Goal: Task Accomplishment & Management: Manage account settings

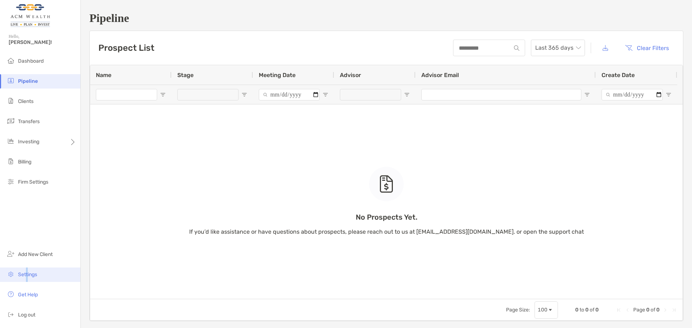
click at [27, 272] on span "Settings" at bounding box center [27, 275] width 19 height 6
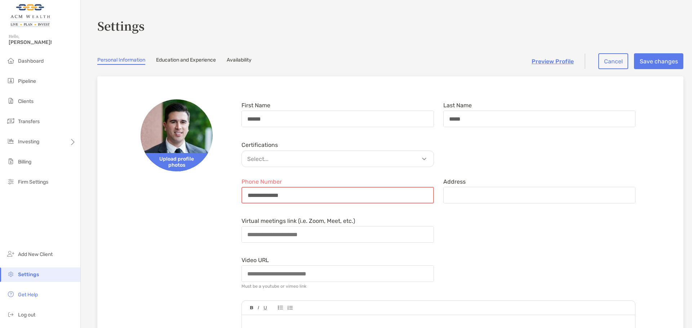
click at [296, 192] on input "**********" at bounding box center [337, 195] width 191 height 15
click at [300, 158] on p "Select..." at bounding box center [340, 159] width 192 height 9
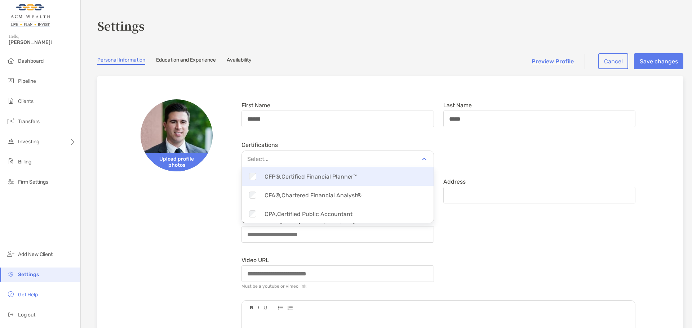
click at [289, 179] on div "Checkbox CFP®, Certified Financial Planner™" at bounding box center [338, 176] width 192 height 14
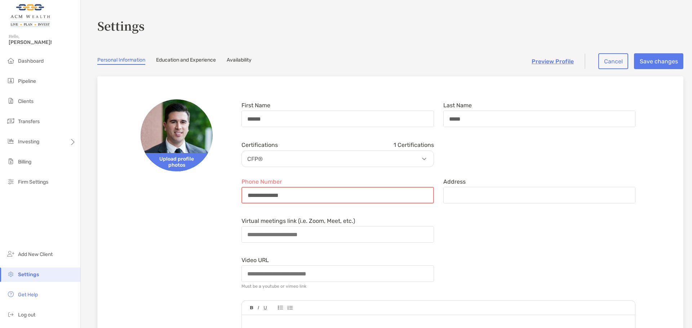
drag, startPoint x: 305, startPoint y: 193, endPoint x: 113, endPoint y: 191, distance: 191.7
drag, startPoint x: 313, startPoint y: 196, endPoint x: 64, endPoint y: 197, distance: 249.3
click at [77, 194] on div "**********" at bounding box center [346, 164] width 692 height 328
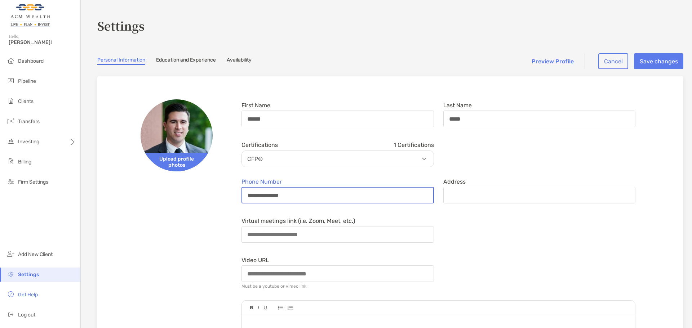
type input "**********"
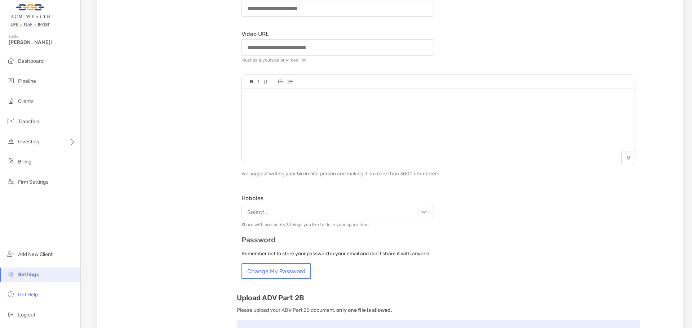
scroll to position [240, 0]
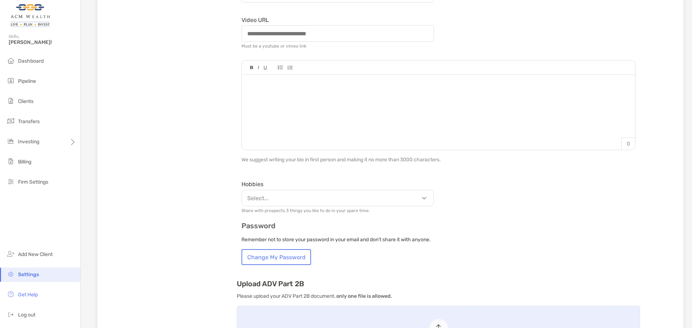
click at [356, 197] on p "Select..." at bounding box center [340, 198] width 192 height 9
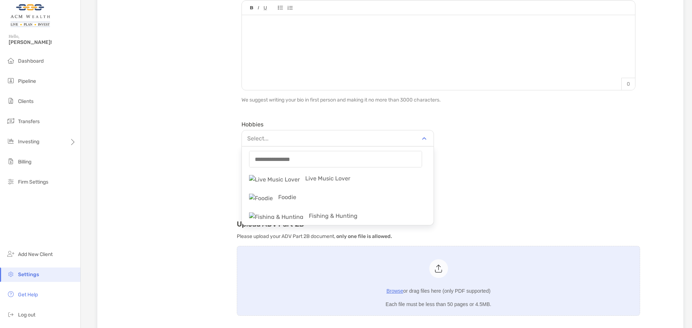
scroll to position [0, 0]
click at [463, 158] on form "**********" at bounding box center [438, 2] width 403 height 406
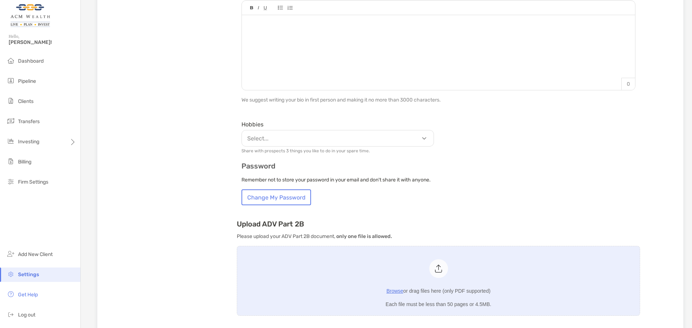
click at [412, 143] on p "Select..." at bounding box center [340, 138] width 192 height 9
click at [505, 180] on p "Remember not to store your password in your email and don't share it with anyon…" at bounding box center [438, 179] width 394 height 9
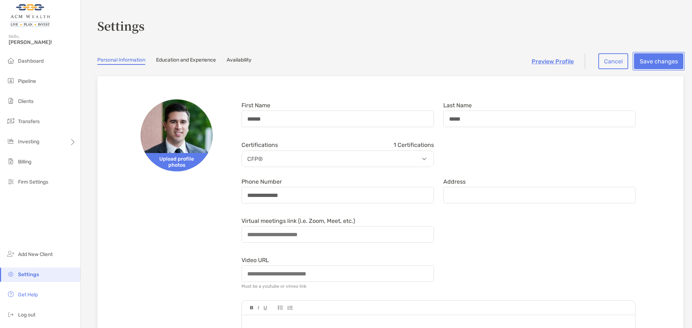
click at [649, 62] on button "Save changes" at bounding box center [658, 61] width 49 height 16
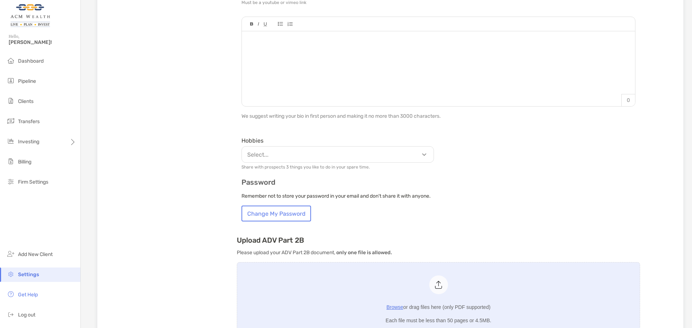
scroll to position [280, 0]
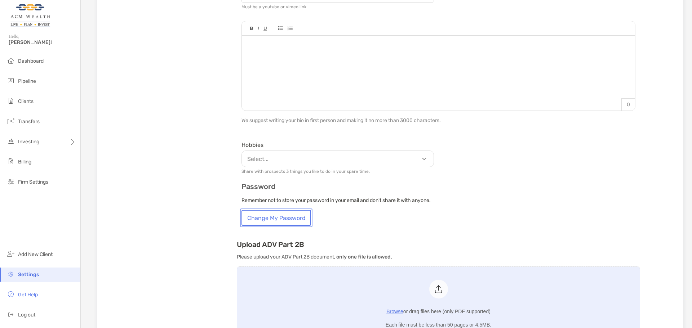
click at [271, 215] on button "Change My Password" at bounding box center [276, 218] width 70 height 16
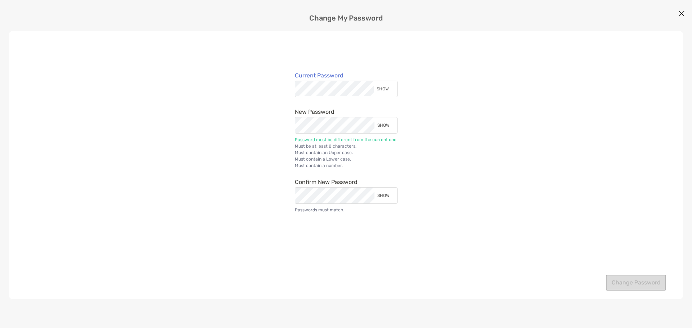
click at [383, 90] on div "SHOW" at bounding box center [384, 89] width 21 height 16
click at [383, 90] on div "HIDE" at bounding box center [385, 89] width 18 height 16
click at [385, 87] on div "SHOW" at bounding box center [384, 89] width 21 height 16
click at [382, 125] on div "SHOW" at bounding box center [384, 125] width 21 height 16
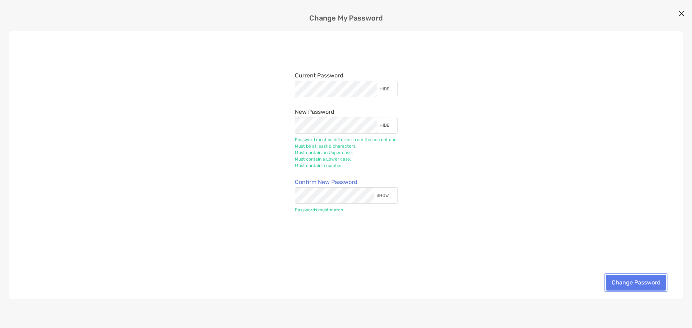
click at [634, 287] on button "Change Password" at bounding box center [636, 283] width 60 height 16
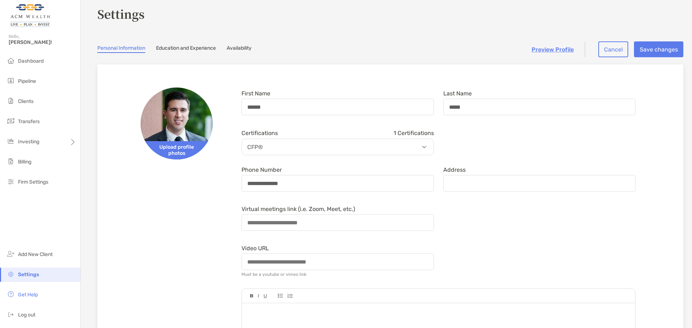
scroll to position [0, 0]
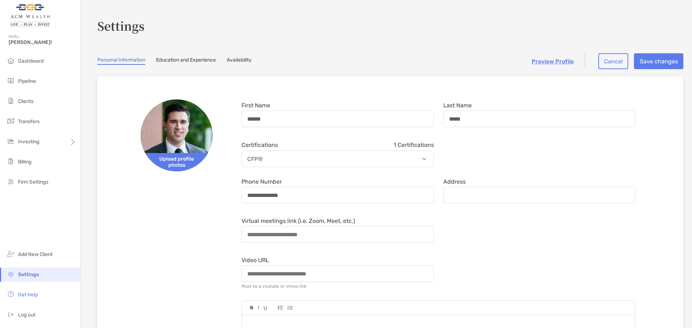
click at [173, 58] on link "Education and Experience" at bounding box center [186, 61] width 60 height 8
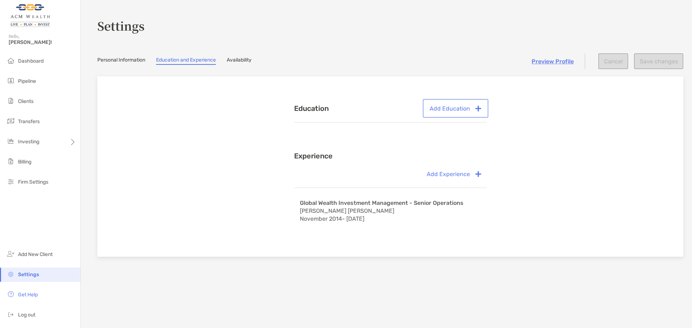
click at [446, 108] on button "Add Education" at bounding box center [455, 108] width 63 height 16
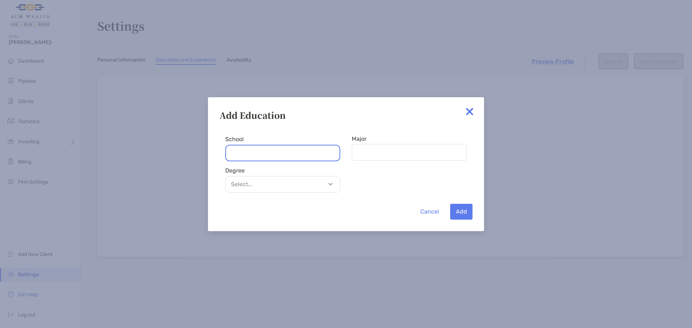
click at [253, 161] on input "School" at bounding box center [282, 153] width 115 height 17
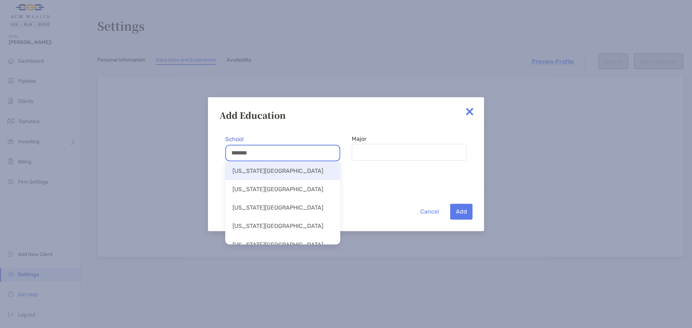
scroll to position [180, 0]
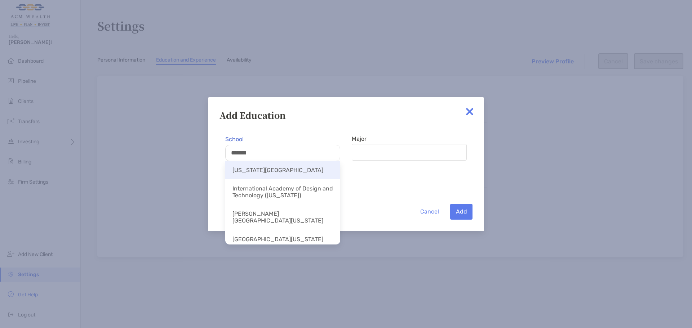
click at [282, 179] on li "Florida State University" at bounding box center [282, 170] width 115 height 18
type input "**********"
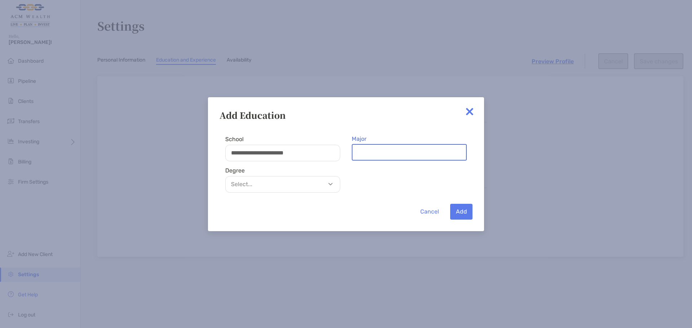
click at [377, 152] on input "Major" at bounding box center [408, 152] width 113 height 15
type input "*******"
click at [259, 184] on p "Select..." at bounding box center [284, 184] width 114 height 9
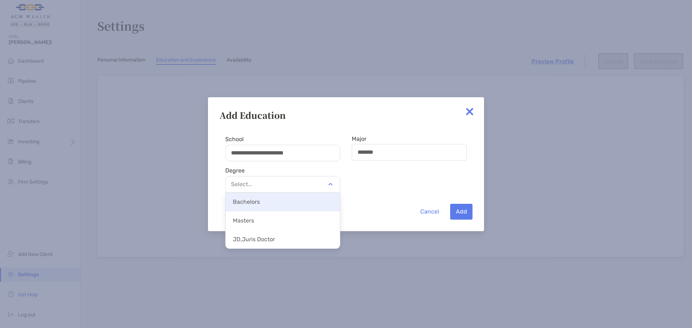
click at [255, 201] on p "Bachelors" at bounding box center [282, 202] width 114 height 16
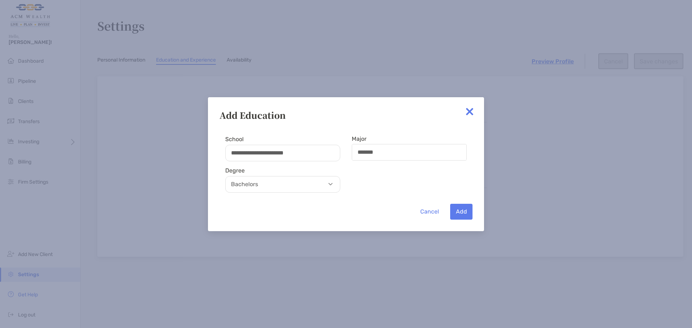
click at [352, 195] on div "Cancel Add" at bounding box center [345, 206] width 253 height 27
click at [464, 211] on button "Add" at bounding box center [461, 212] width 22 height 16
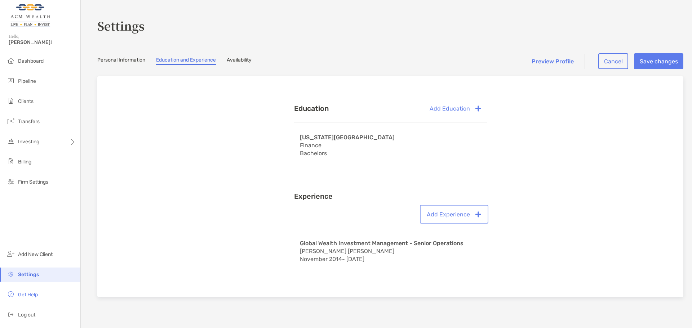
click at [464, 215] on button "Add Experience" at bounding box center [454, 214] width 66 height 16
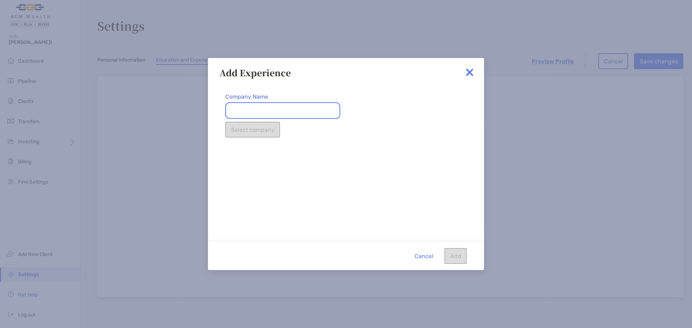
click at [271, 108] on input "Company Name" at bounding box center [282, 110] width 115 height 17
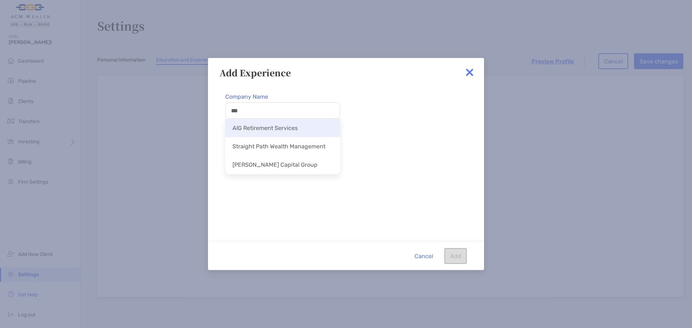
click at [278, 131] on li "AIG Retirement Services" at bounding box center [282, 128] width 115 height 18
type input "**********"
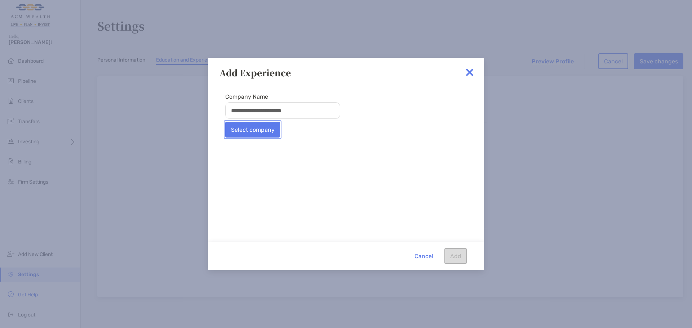
click at [248, 131] on button "Select company" at bounding box center [252, 130] width 55 height 16
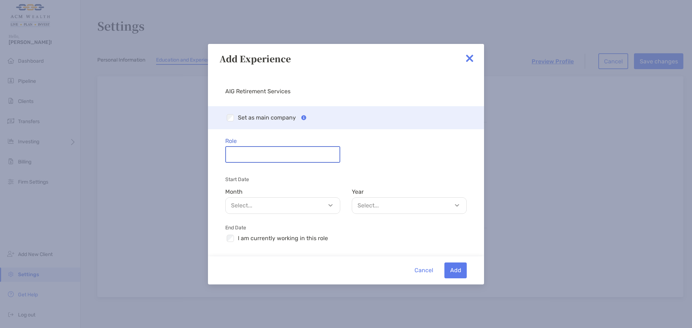
click at [274, 152] on input "Role" at bounding box center [282, 154] width 113 height 15
type input "**********"
click at [274, 209] on p "Select..." at bounding box center [284, 205] width 114 height 9
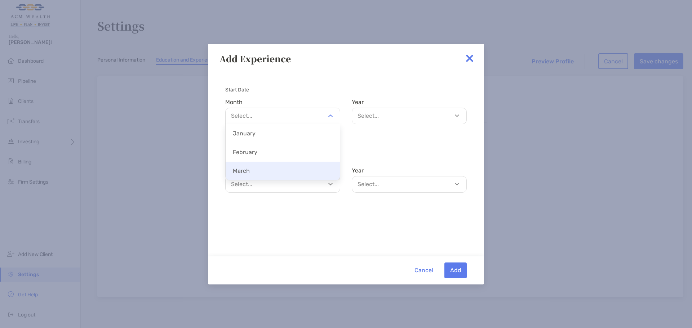
scroll to position [90, 0]
click at [295, 173] on p "March" at bounding box center [282, 170] width 114 height 16
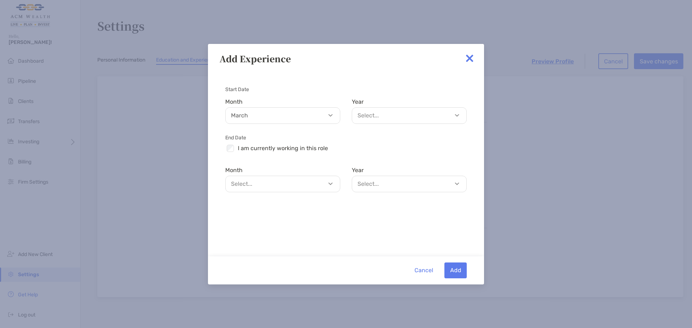
click at [369, 118] on p "Select..." at bounding box center [411, 115] width 114 height 9
click at [383, 116] on p "Select..." at bounding box center [411, 115] width 114 height 9
click at [376, 122] on div "Select..." at bounding box center [409, 115] width 115 height 17
click at [414, 173] on p "2016" at bounding box center [409, 175] width 114 height 16
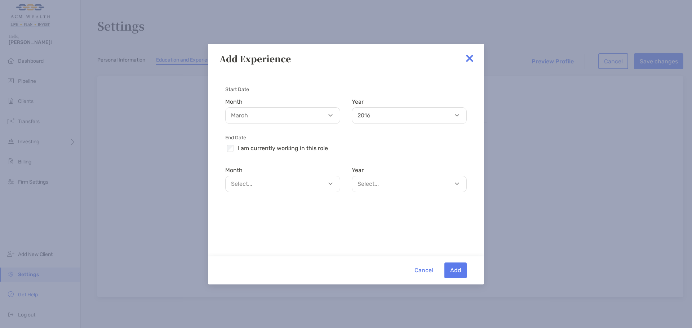
click at [263, 182] on p "Select..." at bounding box center [284, 183] width 114 height 9
click at [259, 200] on p "July" at bounding box center [282, 194] width 114 height 16
click at [394, 184] on p "Select..." at bounding box center [411, 183] width 114 height 9
click at [373, 250] on p "2017" at bounding box center [409, 254] width 114 height 16
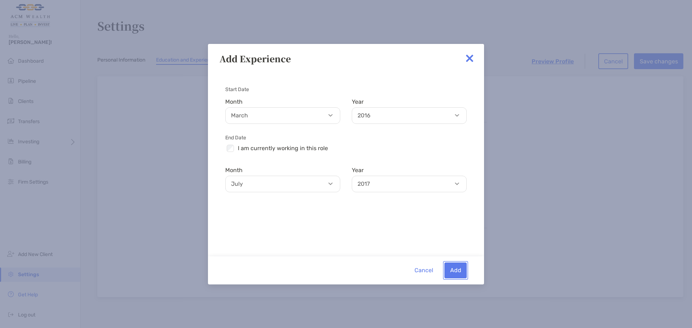
click at [457, 267] on button "Add" at bounding box center [455, 271] width 22 height 16
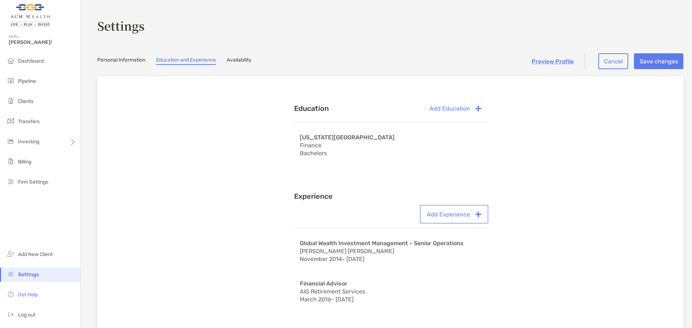
scroll to position [60, 0]
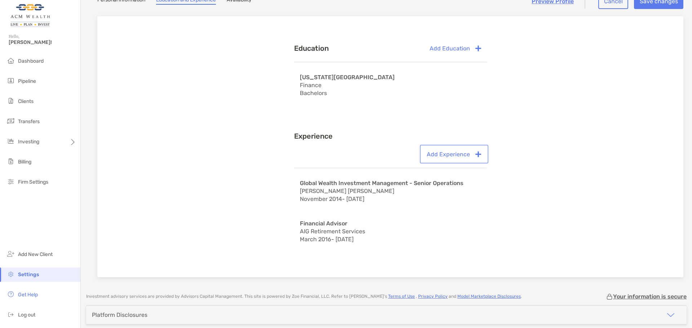
click at [441, 158] on button "Add Experience" at bounding box center [454, 154] width 66 height 16
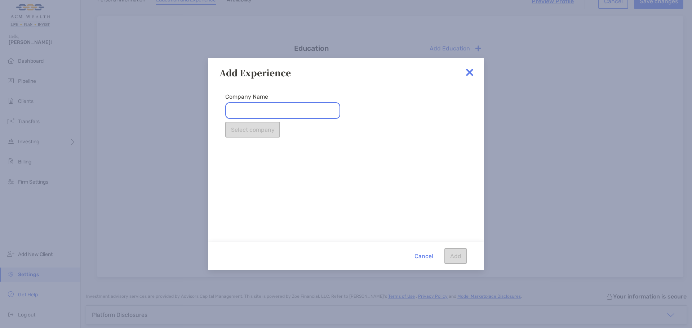
click at [249, 111] on input "Company Name" at bounding box center [282, 110] width 115 height 17
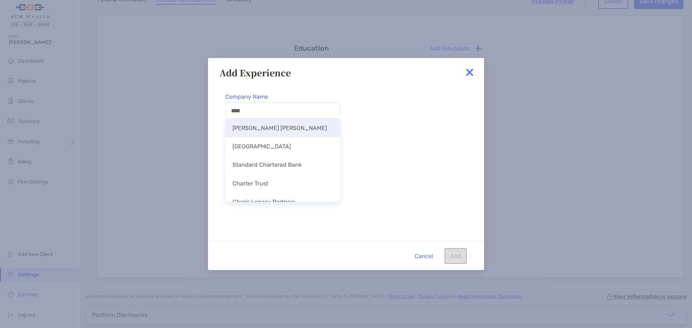
click at [265, 126] on li "Charles Schwab" at bounding box center [282, 128] width 115 height 18
type input "**********"
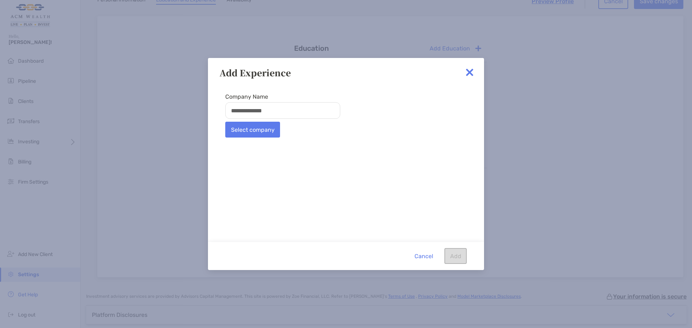
click at [330, 139] on div "**********" at bounding box center [282, 160] width 126 height 141
click at [228, 135] on button "Select company" at bounding box center [252, 130] width 55 height 16
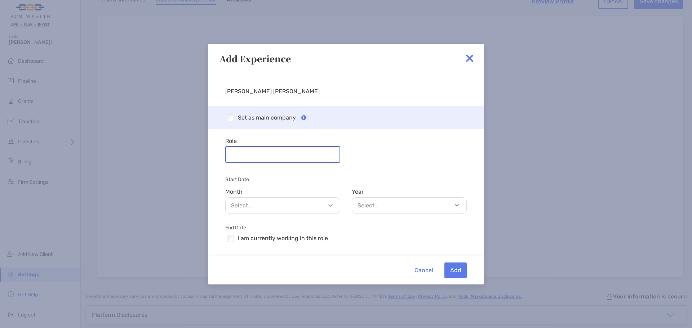
click at [281, 153] on input "Role" at bounding box center [282, 154] width 113 height 15
drag, startPoint x: 276, startPoint y: 156, endPoint x: 269, endPoint y: 156, distance: 6.8
click at [276, 156] on input "Role" at bounding box center [282, 154] width 113 height 15
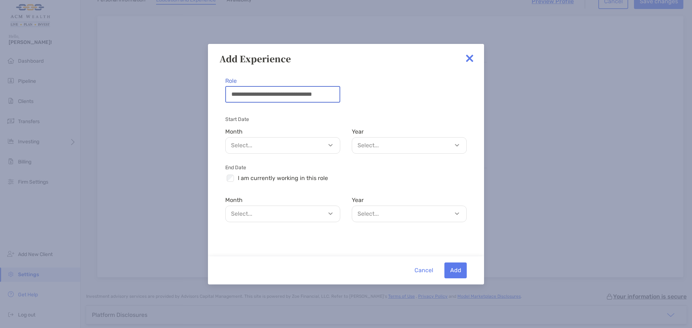
type input "**********"
click at [286, 142] on p "Select..." at bounding box center [284, 145] width 114 height 9
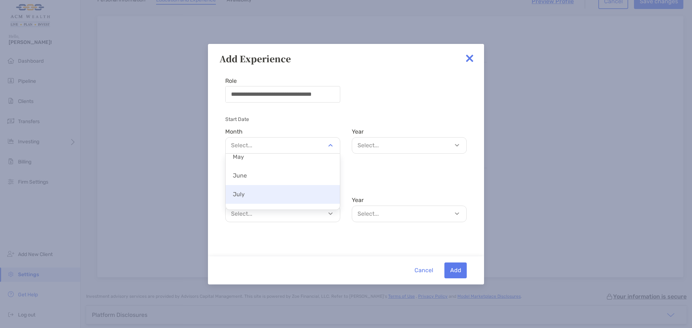
scroll to position [86, 0]
click at [273, 182] on p "July" at bounding box center [282, 189] width 114 height 16
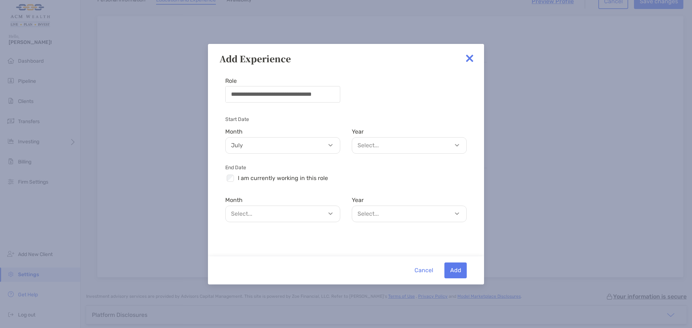
click at [408, 142] on p "Select..." at bounding box center [411, 145] width 114 height 9
click at [380, 216] on p "2017" at bounding box center [409, 215] width 114 height 16
click at [277, 214] on p "Select..." at bounding box center [284, 213] width 114 height 9
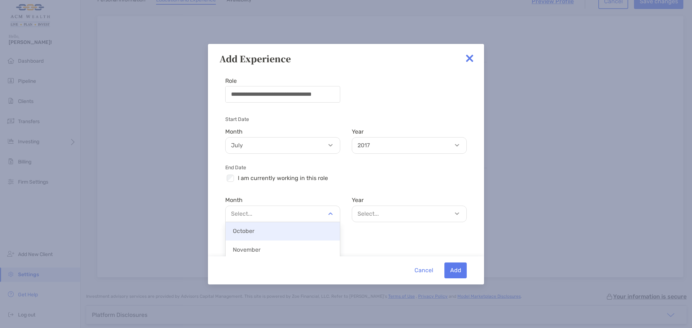
click at [265, 233] on p "October" at bounding box center [282, 231] width 114 height 16
click at [394, 207] on div "Select..." at bounding box center [409, 214] width 115 height 17
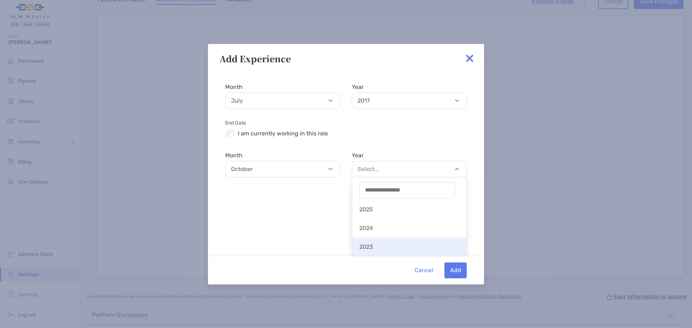
scroll to position [60, 0]
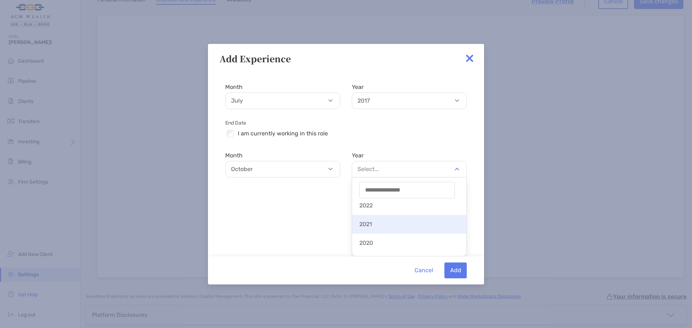
click at [381, 228] on p "2021" at bounding box center [409, 224] width 114 height 16
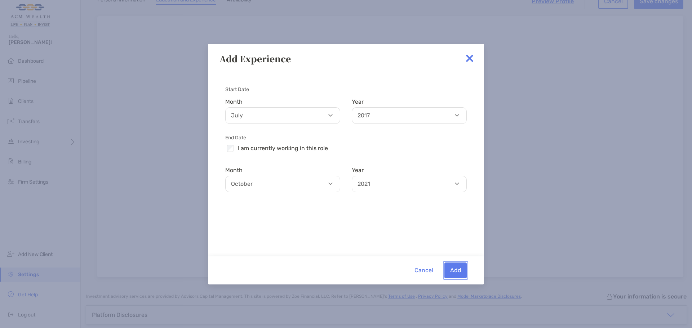
click at [456, 270] on button "Add" at bounding box center [455, 271] width 22 height 16
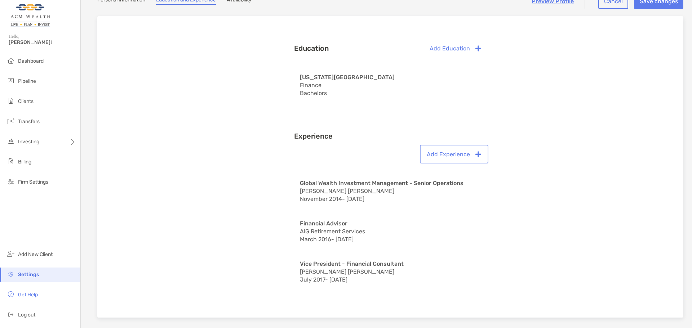
click at [454, 154] on button "Add Experience" at bounding box center [454, 154] width 66 height 16
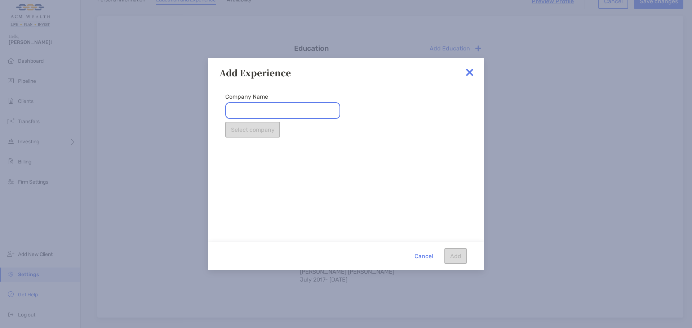
click at [265, 108] on input "Company Name" at bounding box center [282, 110] width 115 height 17
click at [328, 119] on input "**********" at bounding box center [282, 110] width 115 height 17
click at [251, 109] on input "**********" at bounding box center [282, 110] width 115 height 17
click at [322, 111] on input "**********" at bounding box center [282, 110] width 115 height 17
drag, startPoint x: 330, startPoint y: 111, endPoint x: 132, endPoint y: 110, distance: 198.1
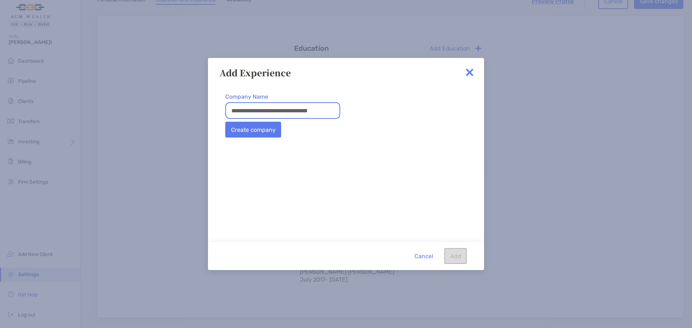
click at [132, 110] on div "**********" at bounding box center [346, 164] width 692 height 328
paste input "text"
type input "**********"
click at [251, 129] on button "Create company" at bounding box center [253, 130] width 56 height 16
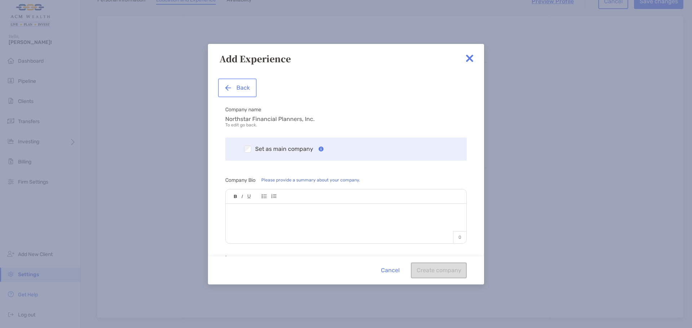
click at [238, 93] on button "Back" at bounding box center [237, 88] width 36 height 16
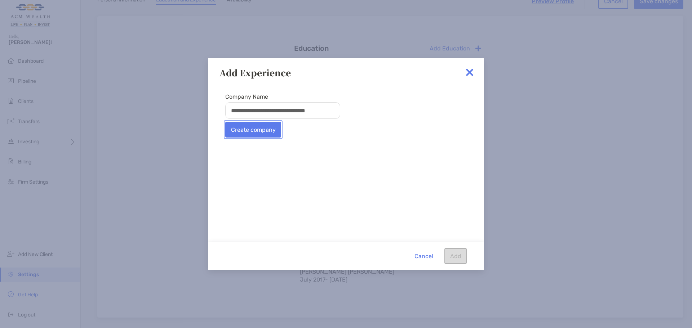
click at [234, 127] on button "Create company" at bounding box center [253, 130] width 56 height 16
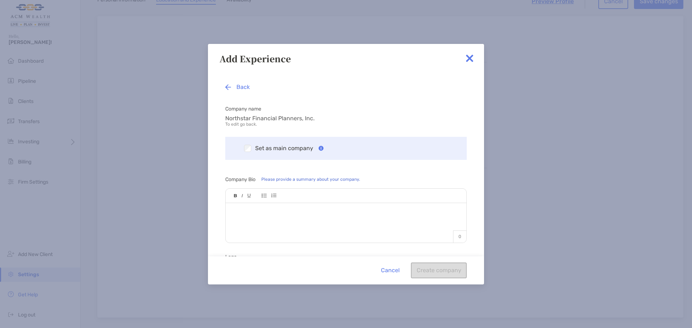
scroll to position [0, 0]
click at [387, 232] on div at bounding box center [345, 220] width 241 height 32
click at [238, 89] on button "Back" at bounding box center [237, 88] width 36 height 16
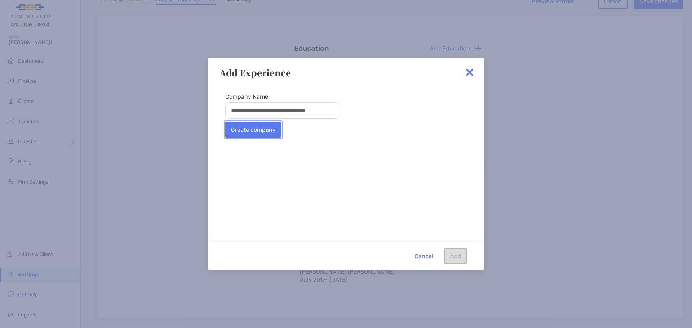
click at [269, 128] on button "Create company" at bounding box center [253, 130] width 56 height 16
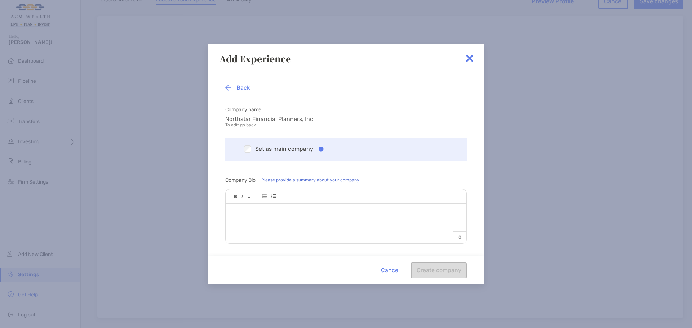
click at [302, 227] on div at bounding box center [345, 220] width 241 height 32
click at [442, 174] on div "**********" at bounding box center [346, 166] width 276 height 180
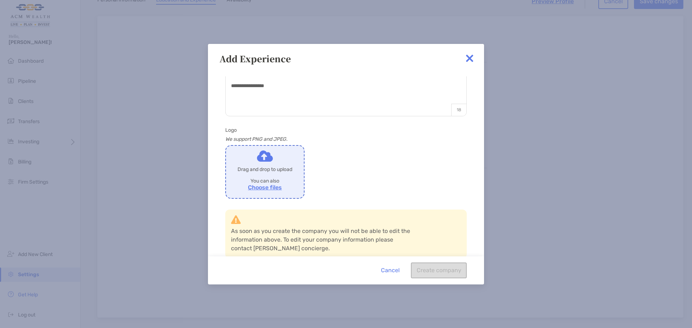
scroll to position [130, 0]
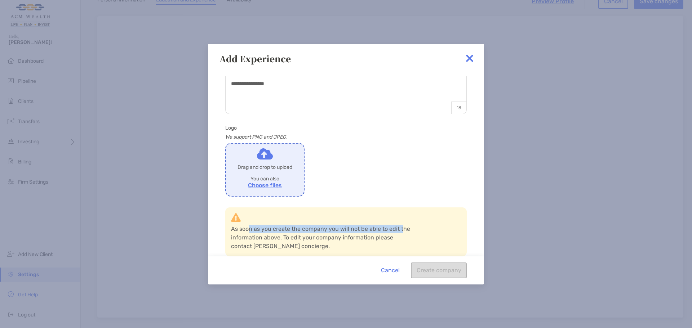
drag, startPoint x: 249, startPoint y: 227, endPoint x: 399, endPoint y: 229, distance: 150.2
click at [399, 229] on p "As soon as you create the company you will not be able to edit the information …" at bounding box center [323, 238] width 184 height 26
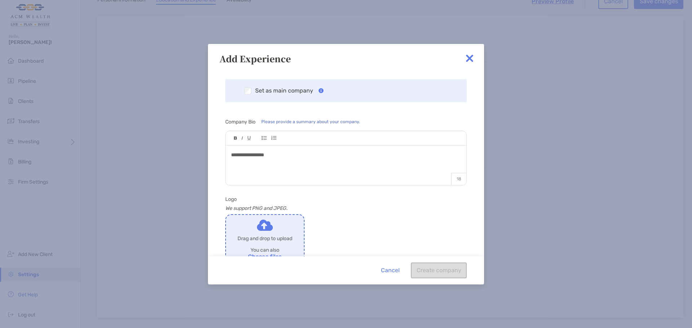
scroll to position [0, 0]
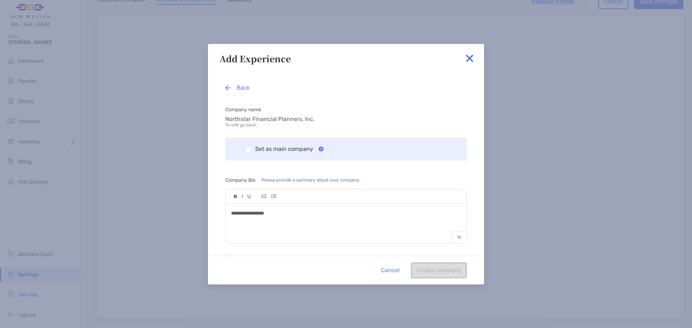
click at [445, 270] on div "Cancel Create company" at bounding box center [346, 270] width 276 height 28
click at [450, 274] on div "Cancel Create company" at bounding box center [346, 270] width 276 height 28
click at [460, 271] on div "Cancel Create company" at bounding box center [346, 270] width 276 height 28
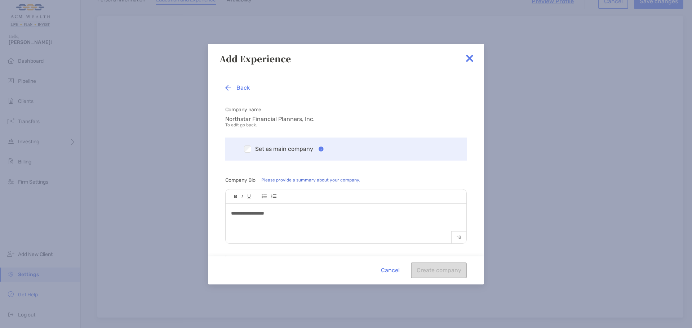
click at [255, 178] on h4 "Company Bio Please provide a summary about your company." at bounding box center [346, 180] width 276 height 6
click at [241, 110] on h4 "Company name" at bounding box center [346, 110] width 276 height 6
click at [456, 271] on button "Create company" at bounding box center [439, 271] width 56 height 16
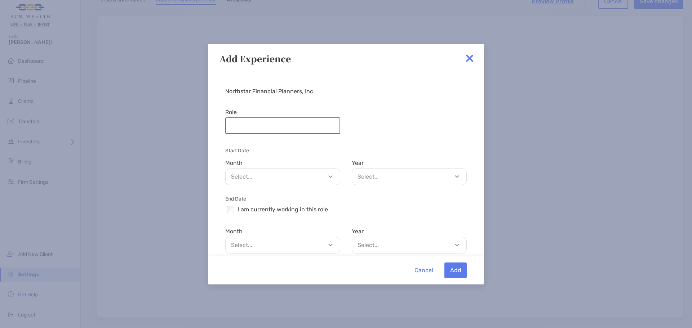
click at [277, 128] on input "Role" at bounding box center [282, 125] width 113 height 15
paste input "**********"
type input "**********"
click at [312, 179] on p "Select..." at bounding box center [284, 176] width 114 height 9
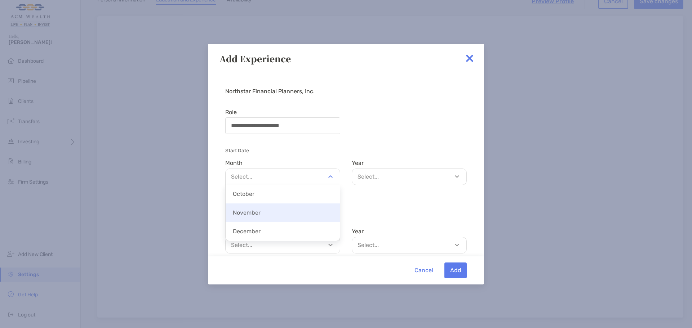
click at [276, 215] on p "November" at bounding box center [282, 213] width 114 height 16
click at [405, 177] on p "Select..." at bounding box center [411, 176] width 114 height 9
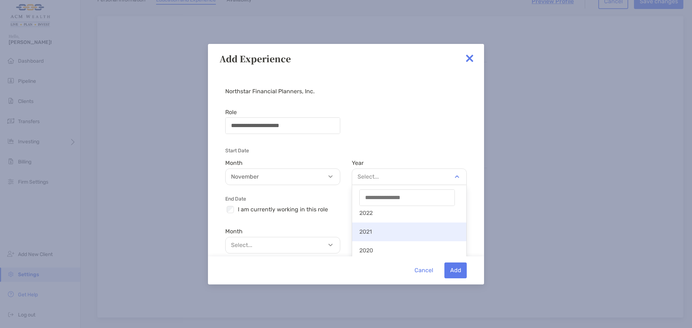
click at [384, 230] on p "2021" at bounding box center [409, 232] width 114 height 16
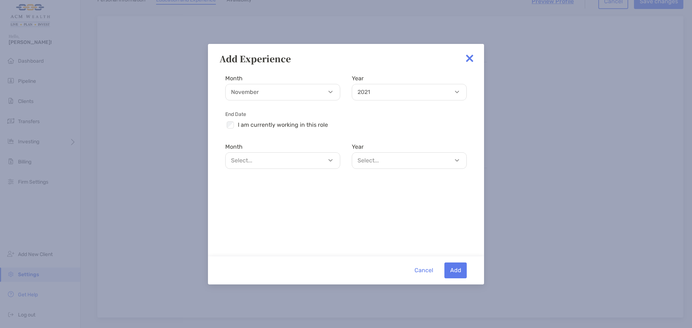
scroll to position [90, 0]
click at [268, 154] on p "Select..." at bounding box center [284, 155] width 114 height 9
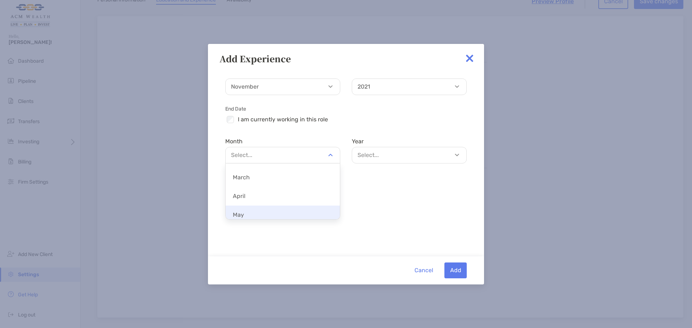
scroll to position [60, 0]
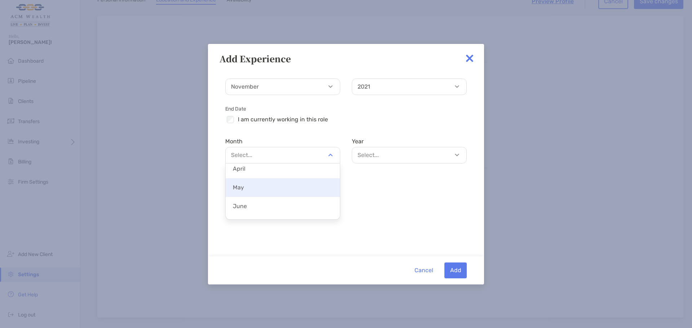
click at [255, 188] on p "May" at bounding box center [282, 187] width 114 height 16
click at [417, 158] on p "Select..." at bounding box center [411, 155] width 114 height 9
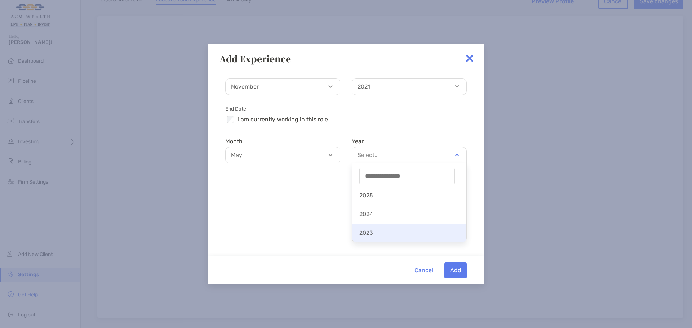
click at [390, 227] on p "2023" at bounding box center [409, 233] width 114 height 16
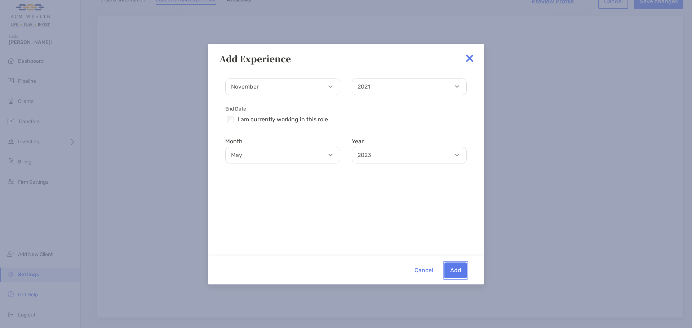
click at [464, 271] on button "Add" at bounding box center [455, 271] width 22 height 16
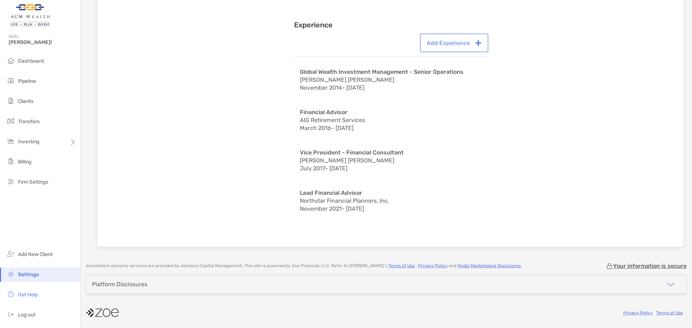
scroll to position [171, 0]
click at [462, 27] on div "Experience" at bounding box center [390, 28] width 193 height 14
click at [456, 40] on button "Add Experience" at bounding box center [454, 43] width 66 height 16
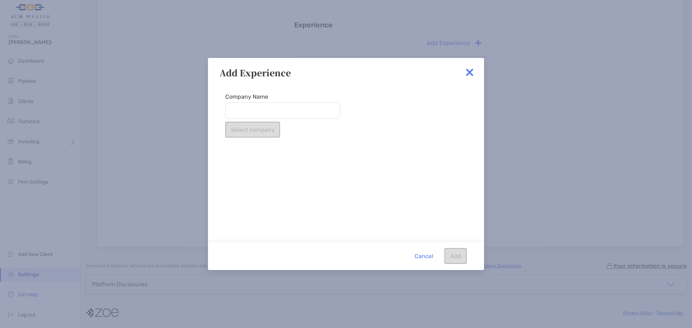
click at [285, 120] on div "Company Name Select company" at bounding box center [282, 160] width 126 height 141
click at [283, 114] on input "Company Name" at bounding box center [282, 110] width 115 height 17
click at [240, 128] on li "Advisors Capital Management" at bounding box center [282, 128] width 115 height 18
type input "**********"
click at [265, 129] on button "Select company" at bounding box center [252, 130] width 55 height 16
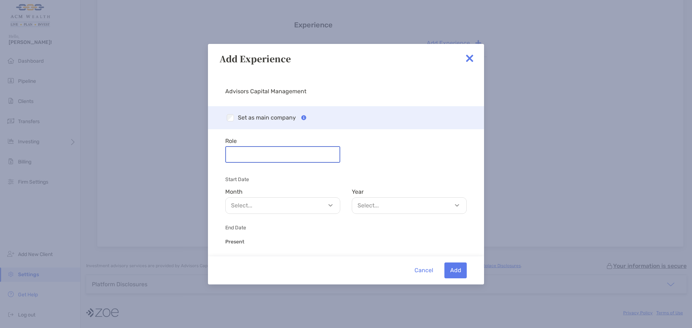
click at [250, 156] on input "Role" at bounding box center [282, 154] width 113 height 15
click at [280, 154] on input "Role" at bounding box center [282, 154] width 113 height 15
paste input "**********"
type input "**********"
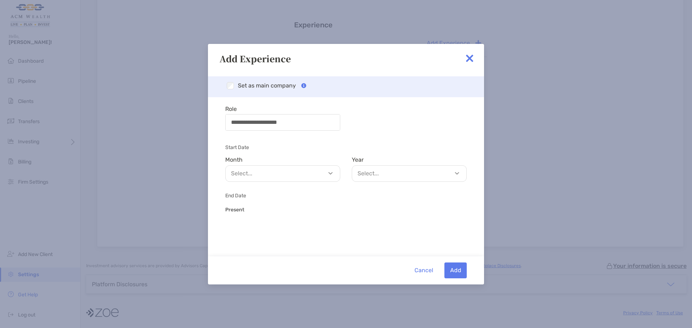
scroll to position [60, 0]
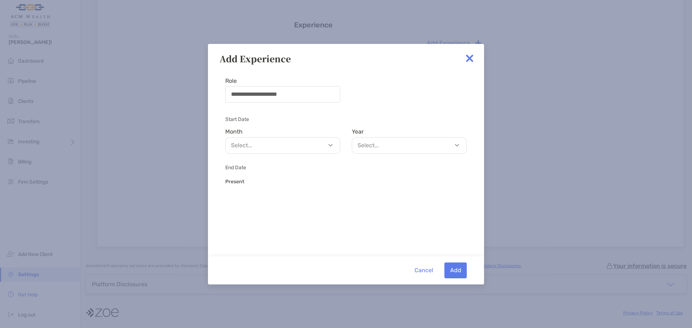
click at [282, 149] on p "Select..." at bounding box center [284, 145] width 114 height 9
click at [252, 183] on p "May" at bounding box center [282, 178] width 114 height 16
click at [441, 144] on p "Select..." at bounding box center [411, 145] width 114 height 9
click at [383, 223] on p "2023" at bounding box center [409, 223] width 114 height 16
click at [462, 268] on button "Add" at bounding box center [455, 271] width 22 height 16
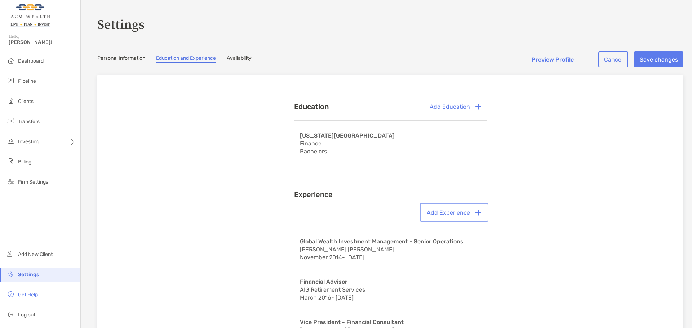
scroll to position [0, 0]
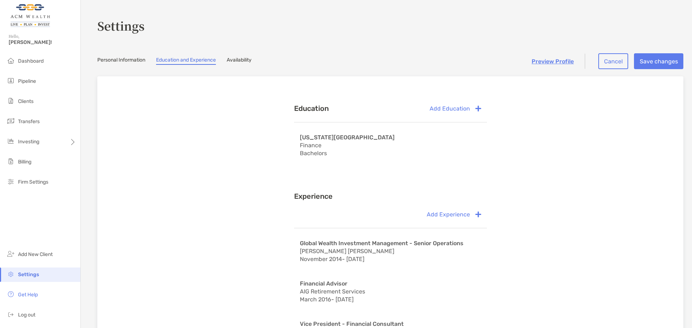
click at [247, 58] on link "Availability" at bounding box center [239, 61] width 25 height 8
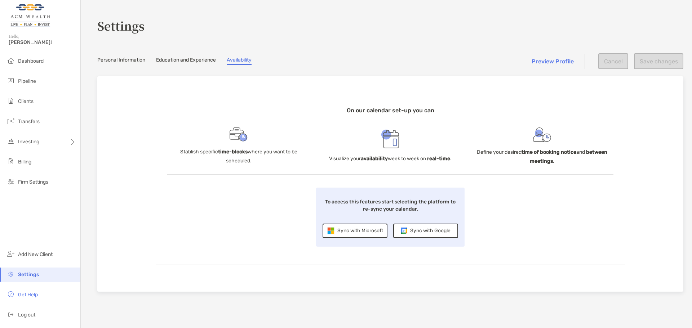
drag, startPoint x: 201, startPoint y: 152, endPoint x: 259, endPoint y: 159, distance: 59.2
click at [259, 159] on p "Stablish specific time-blocks where you want to be scheduled." at bounding box center [238, 156] width 143 height 18
drag, startPoint x: 358, startPoint y: 111, endPoint x: 433, endPoint y: 110, distance: 74.9
click at [433, 110] on h4 "On our calendar set-up you can" at bounding box center [390, 110] width 446 height 7
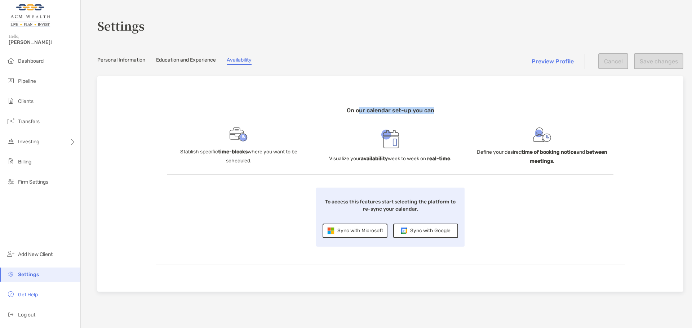
click at [433, 110] on h4 "On our calendar set-up you can" at bounding box center [390, 110] width 446 height 7
drag, startPoint x: 338, startPoint y: 157, endPoint x: 426, endPoint y: 159, distance: 88.3
click at [426, 159] on p "Visualize your availability week to week on real-time ." at bounding box center [390, 158] width 122 height 9
click at [427, 159] on b "real-time" at bounding box center [438, 159] width 23 height 6
drag, startPoint x: 518, startPoint y: 155, endPoint x: 590, endPoint y: 165, distance: 73.2
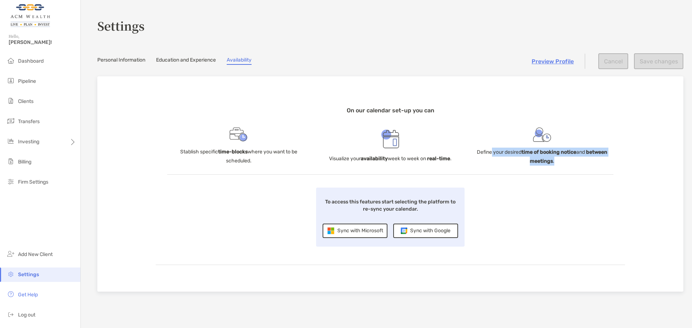
click at [590, 165] on p "Define your desired time of booking notice and between meetings ." at bounding box center [541, 157] width 143 height 18
drag, startPoint x: 576, startPoint y: 164, endPoint x: 521, endPoint y: 157, distance: 55.2
click at [521, 157] on p "Define your desired time of booking notice and between meetings ." at bounding box center [541, 157] width 143 height 18
click at [520, 155] on p "Define your desired time of booking notice and between meetings ." at bounding box center [541, 157] width 143 height 18
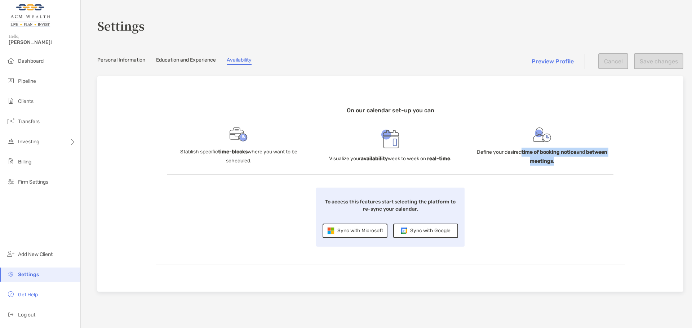
drag, startPoint x: 524, startPoint y: 156, endPoint x: 560, endPoint y: 165, distance: 36.7
click at [560, 165] on p "Define your desired time of booking notice and between meetings ." at bounding box center [541, 157] width 143 height 18
click at [115, 59] on link "Personal Information" at bounding box center [121, 61] width 48 height 8
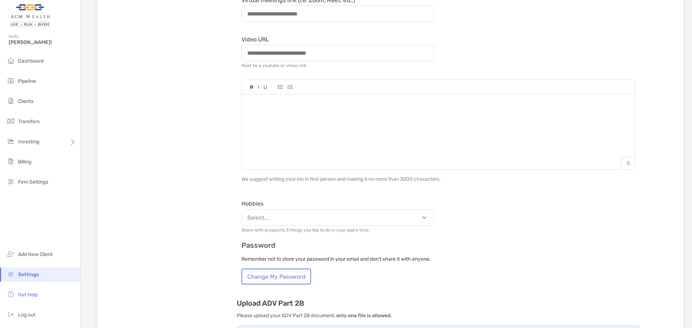
scroll to position [240, 0]
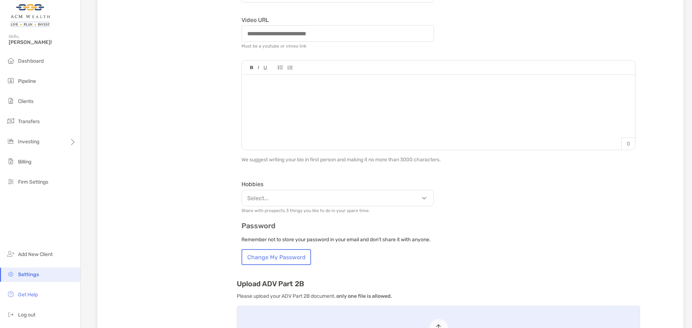
click at [287, 108] on div at bounding box center [438, 109] width 393 height 68
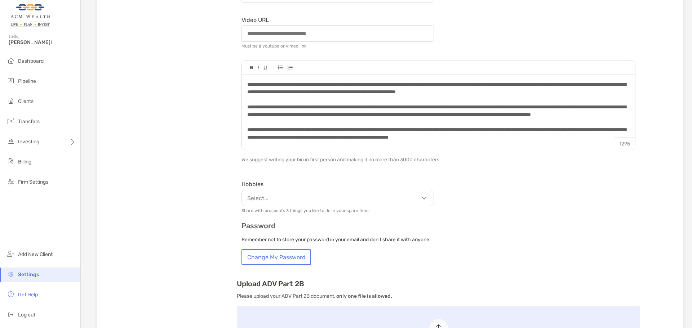
click at [549, 187] on div "Hobbies Select... Share with prospects 3 things you like to do in your spare ti…" at bounding box center [438, 195] width 403 height 35
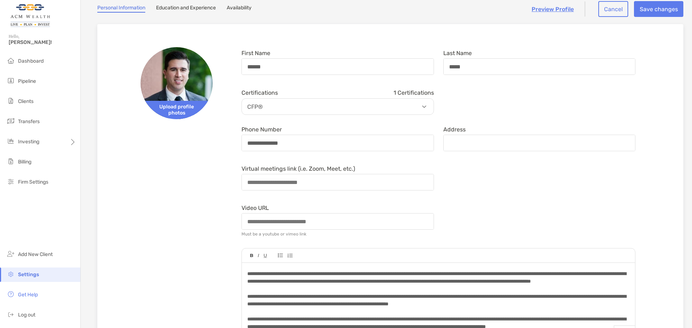
scroll to position [180, 0]
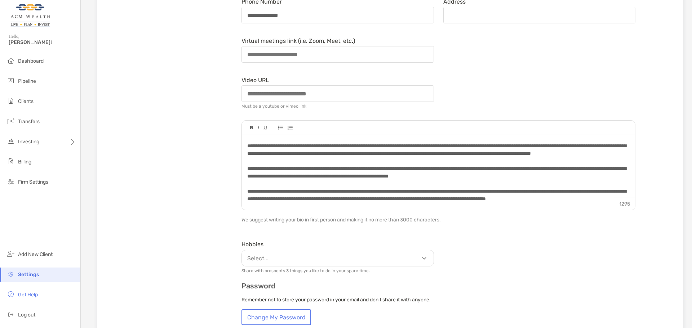
click at [391, 255] on p "Select..." at bounding box center [340, 258] width 192 height 9
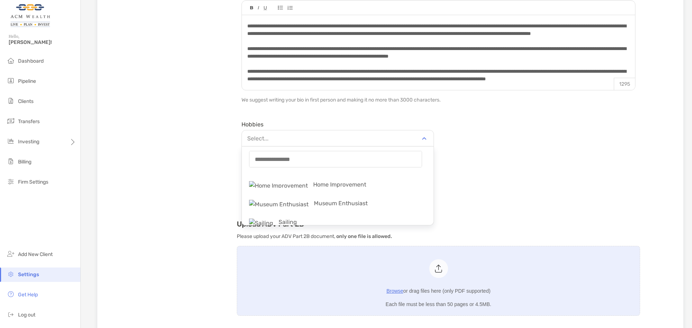
scroll to position [974, 0]
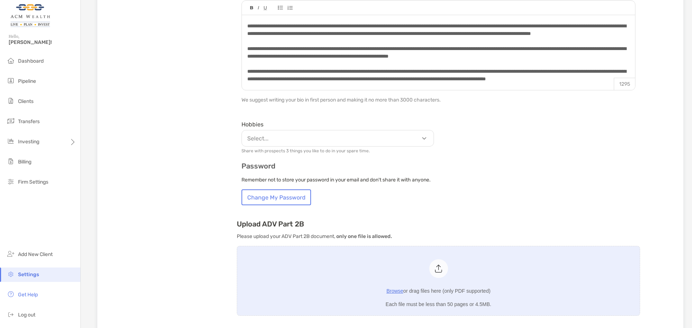
click at [490, 202] on div "Password Remember not to store your password in your email and don't share it w…" at bounding box center [438, 183] width 403 height 43
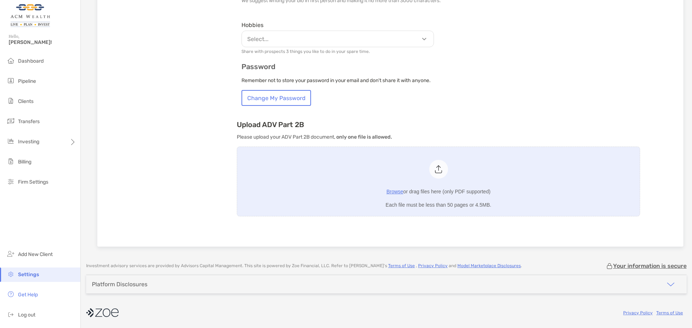
scroll to position [0, 0]
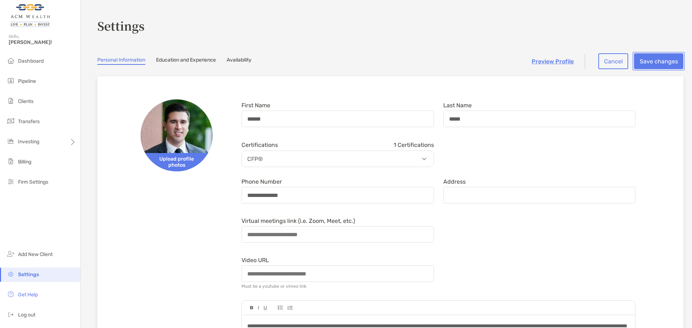
click at [669, 57] on button "Save changes" at bounding box center [658, 61] width 49 height 16
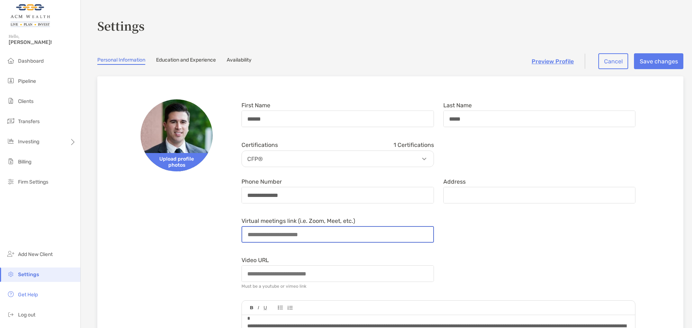
click at [316, 232] on input "Virtual meetings link (i.e. Zoom, Meet, etc.)" at bounding box center [337, 234] width 191 height 15
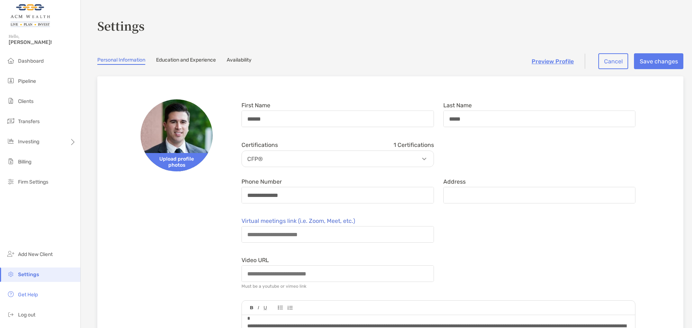
click at [544, 213] on form "**********" at bounding box center [438, 302] width 403 height 406
click at [186, 61] on link "Education and Experience" at bounding box center [186, 61] width 60 height 8
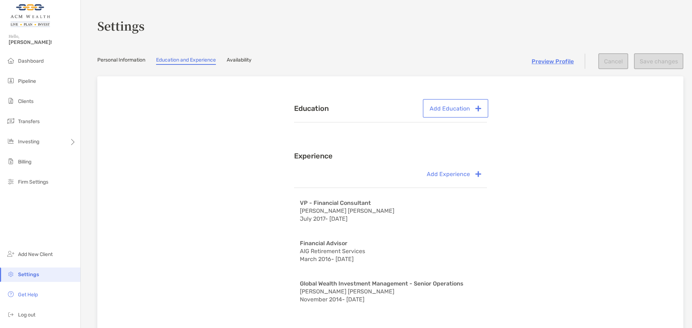
click at [457, 112] on button "Add Education" at bounding box center [455, 108] width 63 height 16
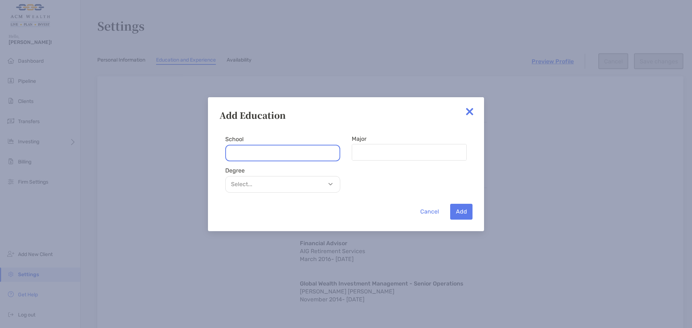
click at [308, 155] on input "School" at bounding box center [282, 153] width 115 height 17
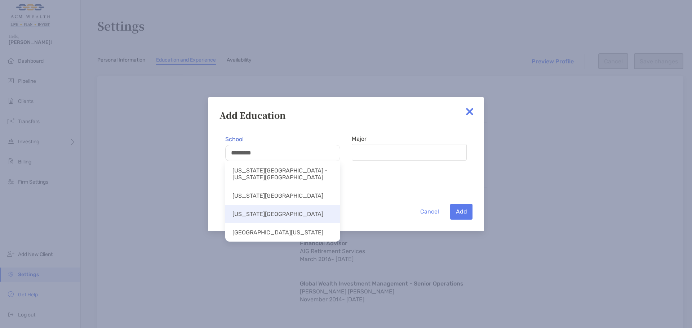
click at [296, 222] on li "Florida State University" at bounding box center [282, 214] width 115 height 18
type input "**********"
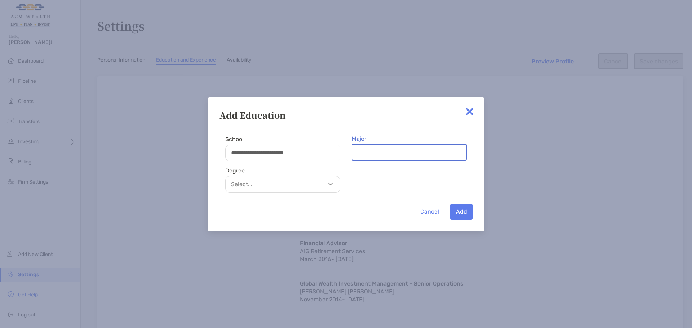
click at [366, 155] on input "Major" at bounding box center [408, 152] width 113 height 15
type input "*******"
click at [277, 184] on p "Select..." at bounding box center [284, 184] width 114 height 9
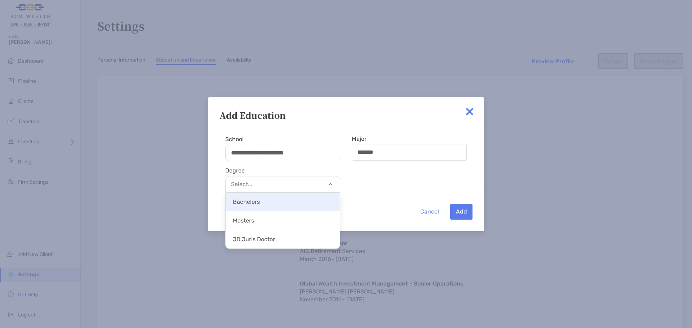
click at [269, 203] on p "Bachelors" at bounding box center [282, 202] width 114 height 16
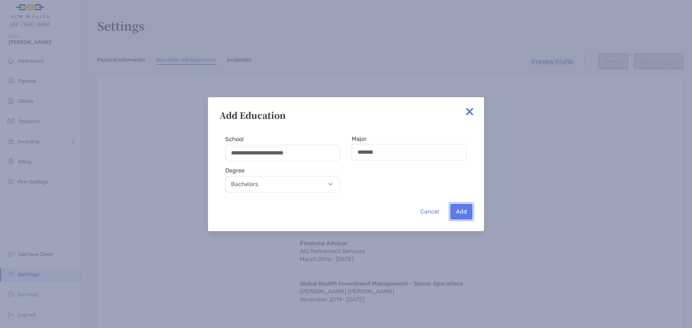
click at [459, 212] on button "Add" at bounding box center [461, 212] width 22 height 16
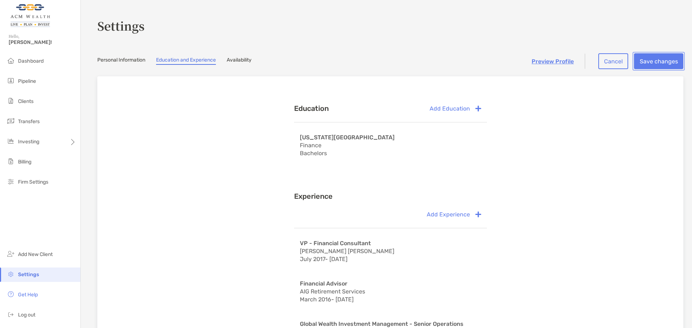
click at [645, 57] on button "Save changes" at bounding box center [658, 61] width 49 height 16
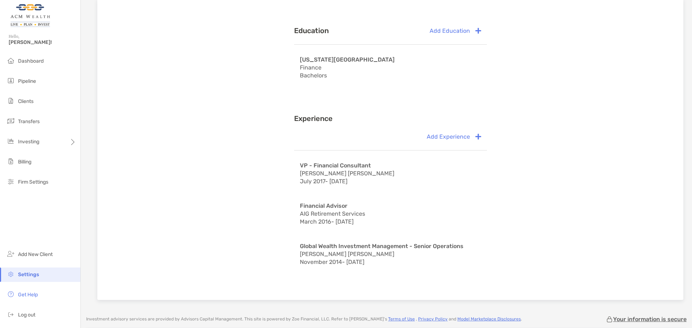
scroll to position [131, 0]
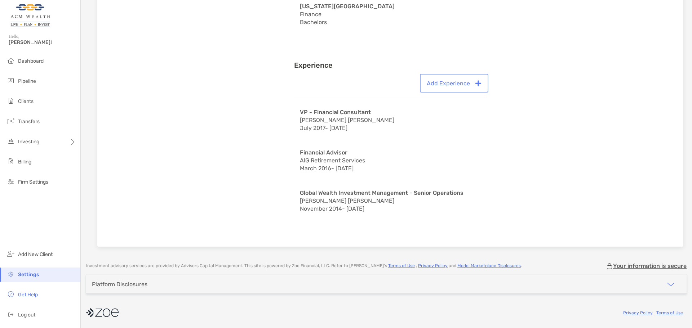
click at [445, 81] on button "Add Experience" at bounding box center [454, 83] width 66 height 16
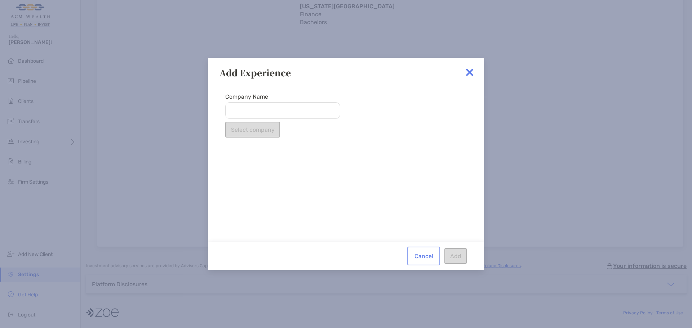
click at [428, 263] on button "Cancel" at bounding box center [423, 256] width 30 height 16
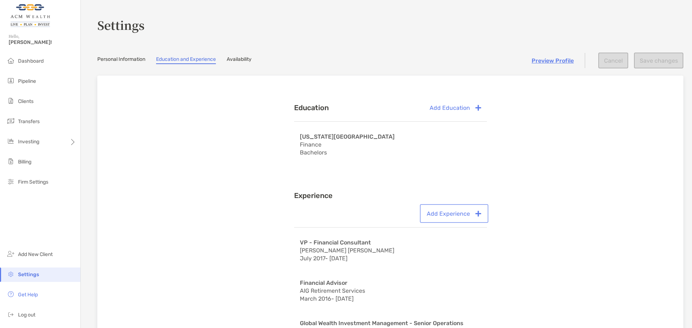
scroll to position [0, 0]
click at [117, 58] on link "Personal Information" at bounding box center [121, 61] width 48 height 8
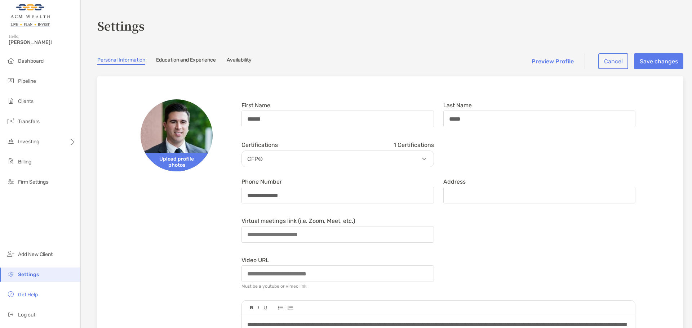
click at [193, 63] on link "Education and Experience" at bounding box center [186, 61] width 60 height 8
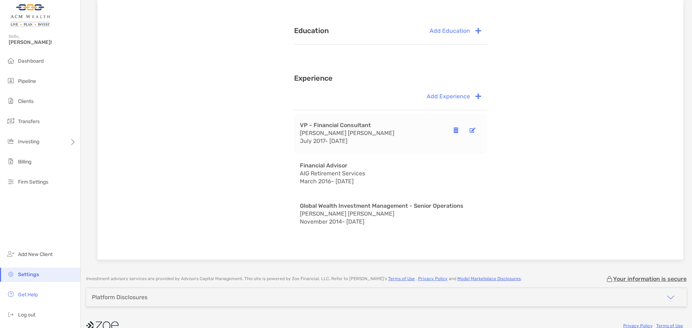
scroll to position [91, 0]
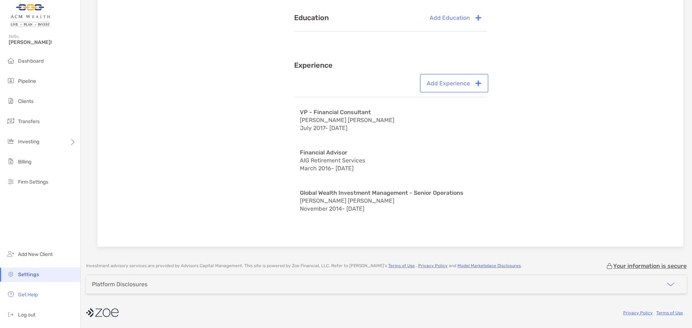
click at [463, 83] on button "Add Experience" at bounding box center [454, 83] width 66 height 16
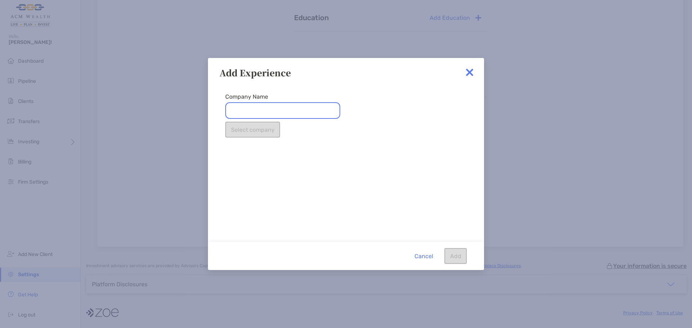
click at [277, 108] on input "Company Name" at bounding box center [282, 110] width 115 height 17
click at [297, 111] on input "Company Name" at bounding box center [282, 110] width 115 height 17
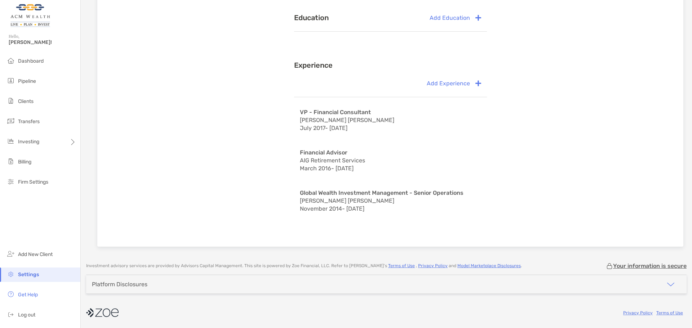
type input "******"
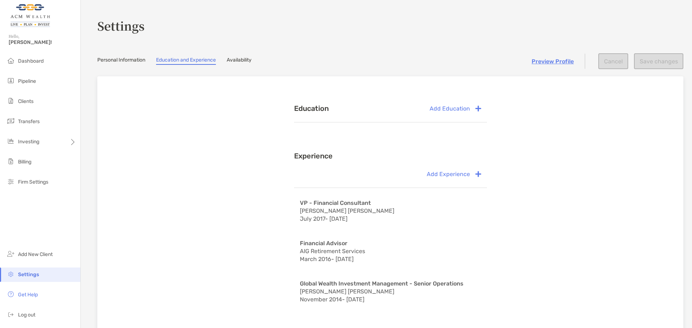
click at [235, 62] on link "Availability" at bounding box center [239, 61] width 25 height 8
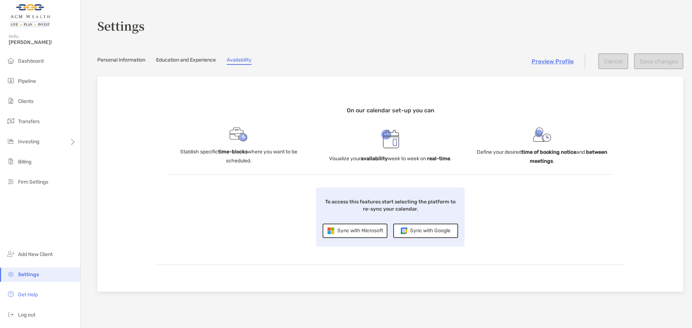
click at [207, 59] on link "Education and Experience" at bounding box center [186, 61] width 60 height 8
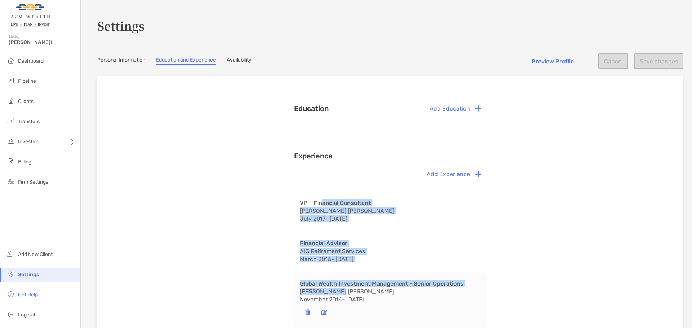
drag, startPoint x: 316, startPoint y: 200, endPoint x: 347, endPoint y: 289, distance: 94.7
click at [347, 289] on div "VP - Financial Consultant Charles Schwab July 2017 - October 2021 Financial Adv…" at bounding box center [390, 260] width 193 height 137
click at [347, 289] on p "Merrill Lynch" at bounding box center [382, 292] width 164 height 6
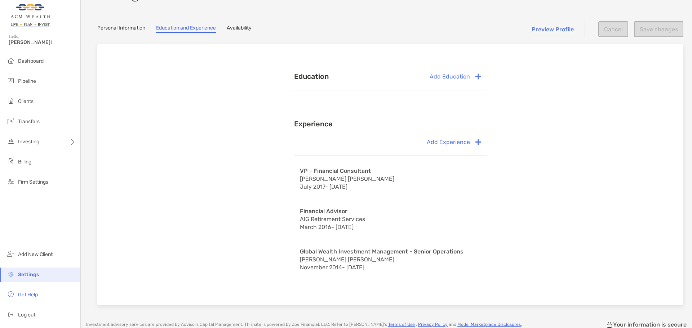
scroll to position [91, 0]
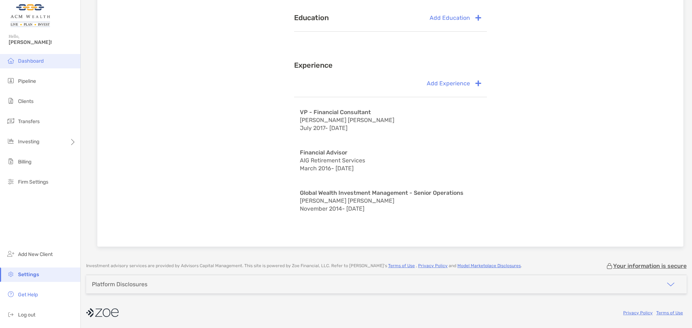
click at [39, 62] on span "Dashboard" at bounding box center [31, 61] width 26 height 6
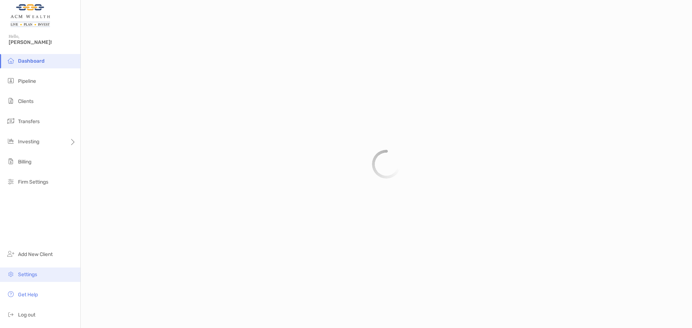
scroll to position [334, 0]
click at [32, 278] on li "Settings" at bounding box center [40, 275] width 80 height 14
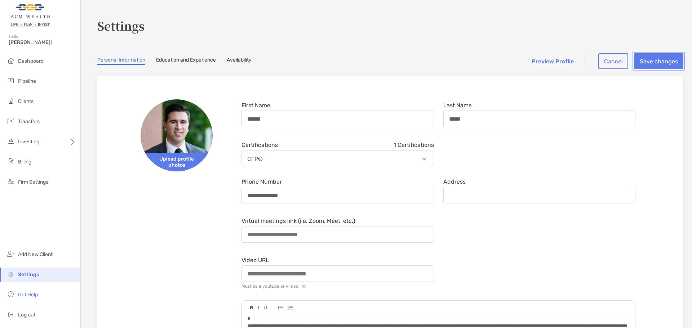
click at [652, 63] on button "Save changes" at bounding box center [658, 61] width 49 height 16
click at [195, 62] on link "Education and Experience" at bounding box center [186, 61] width 60 height 8
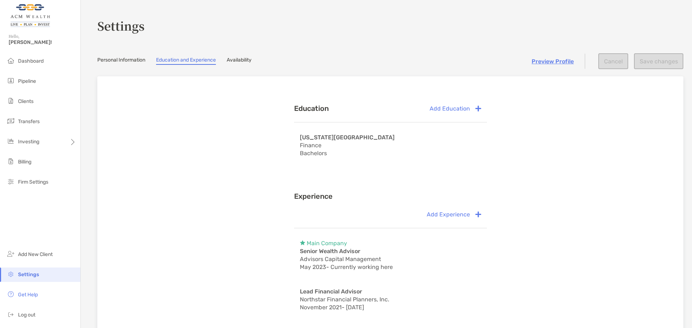
click at [115, 58] on link "Personal Information" at bounding box center [121, 61] width 48 height 8
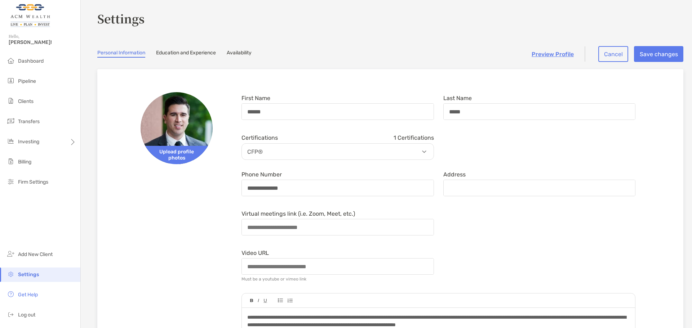
scroll to position [7, 0]
click at [552, 52] on link "Preview Profile" at bounding box center [552, 54] width 42 height 7
click at [36, 183] on span "Firm Settings" at bounding box center [33, 182] width 30 height 6
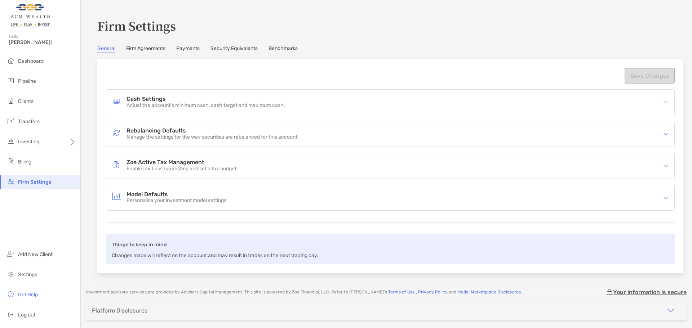
click at [155, 46] on link "Firm Agreements" at bounding box center [145, 49] width 39 height 8
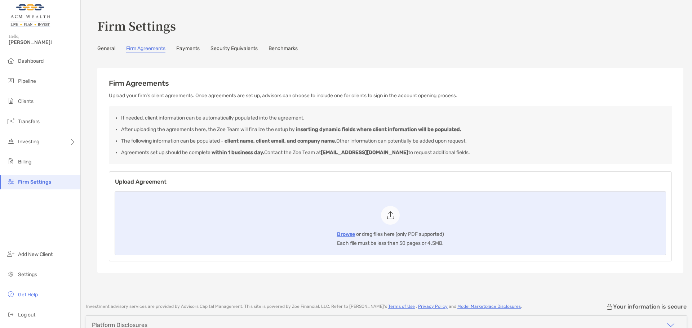
click at [192, 46] on link "Payments" at bounding box center [187, 49] width 23 height 8
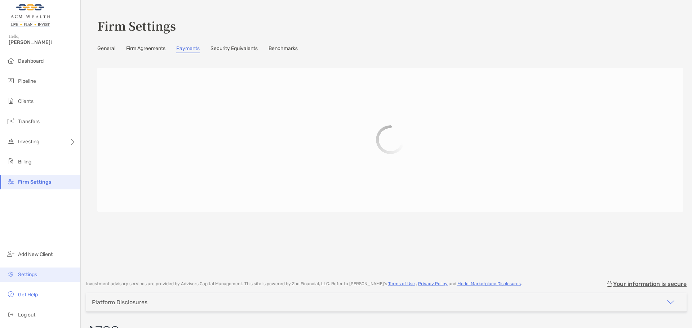
click at [29, 277] on span "Settings" at bounding box center [27, 275] width 19 height 6
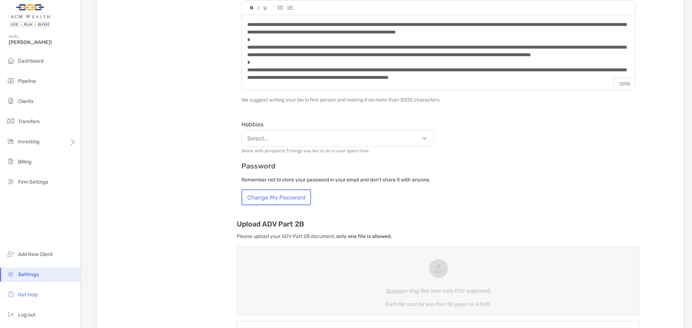
scroll to position [427, 0]
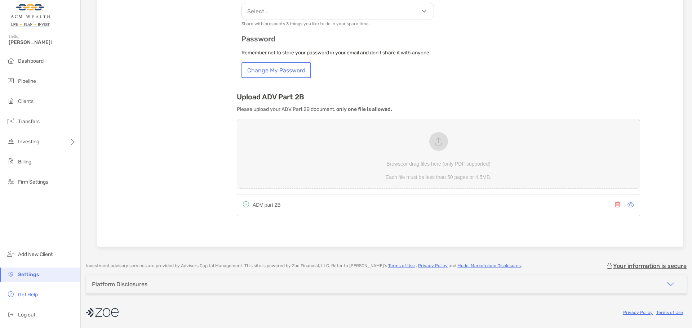
click at [655, 284] on button "button" at bounding box center [671, 284] width 32 height 18
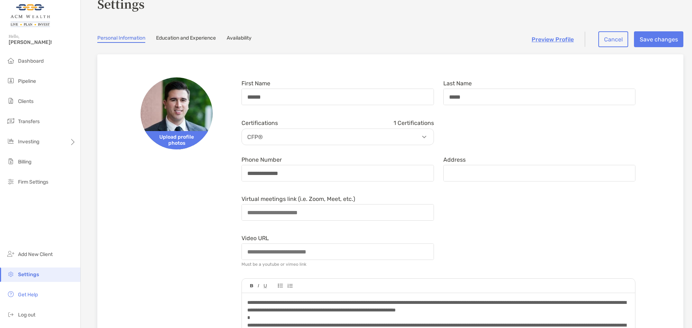
scroll to position [0, 0]
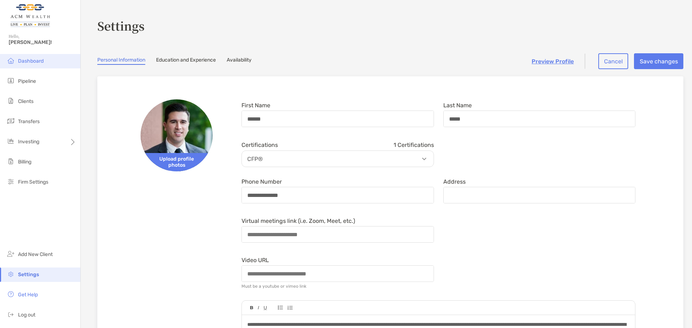
click at [32, 60] on span "Dashboard" at bounding box center [31, 61] width 26 height 6
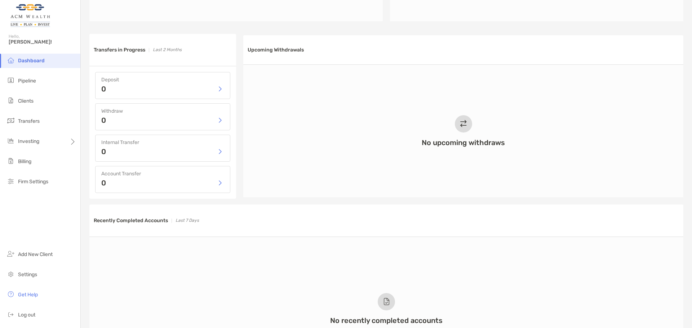
scroll to position [300, 0]
click at [33, 99] on span "Clients" at bounding box center [25, 101] width 15 height 6
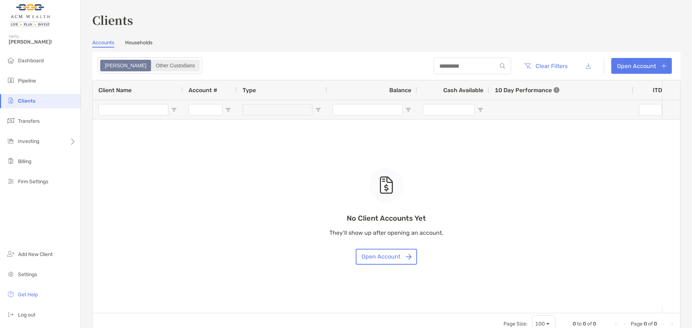
click at [152, 63] on div "Other Custodians" at bounding box center [175, 66] width 47 height 10
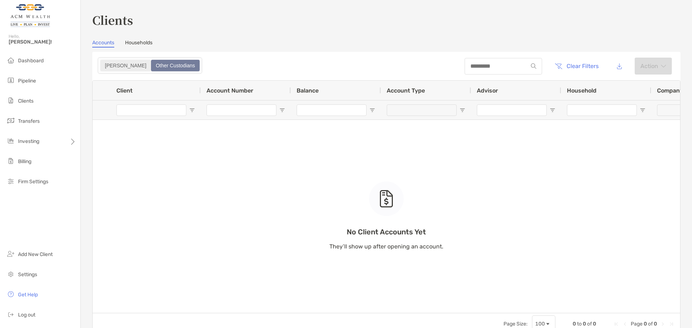
click at [112, 63] on div "[PERSON_NAME]" at bounding box center [125, 66] width 49 height 10
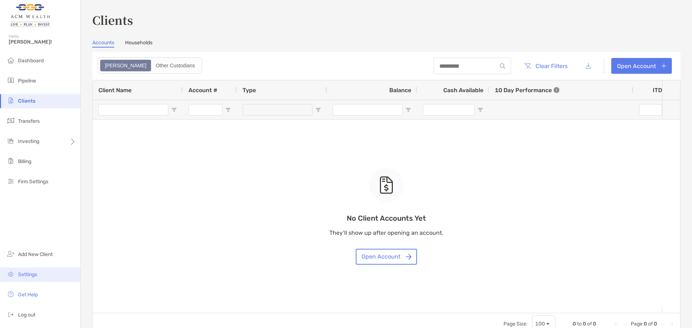
click at [25, 278] on li "Settings" at bounding box center [40, 275] width 80 height 14
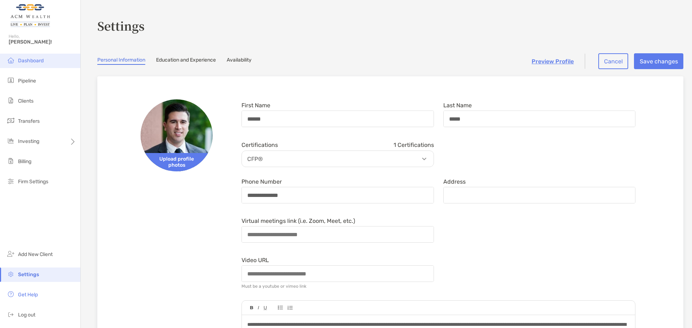
click at [31, 58] on span "Dashboard" at bounding box center [31, 61] width 26 height 6
